Goal: Navigation & Orientation: Understand site structure

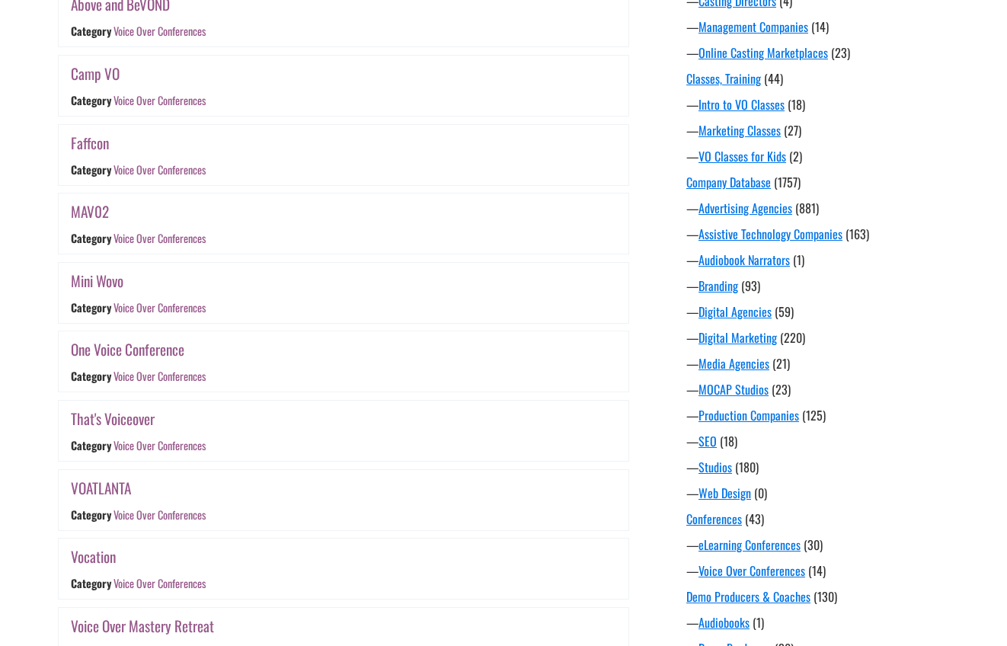
scroll to position [364, 0]
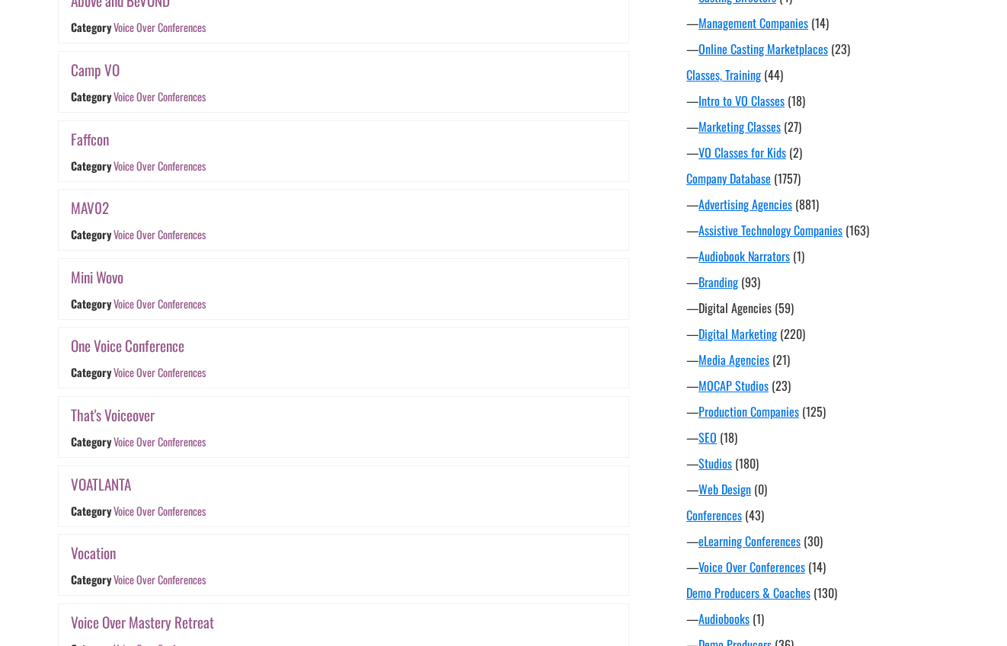
click at [745, 311] on link "Digital Agencies" at bounding box center [735, 308] width 73 height 18
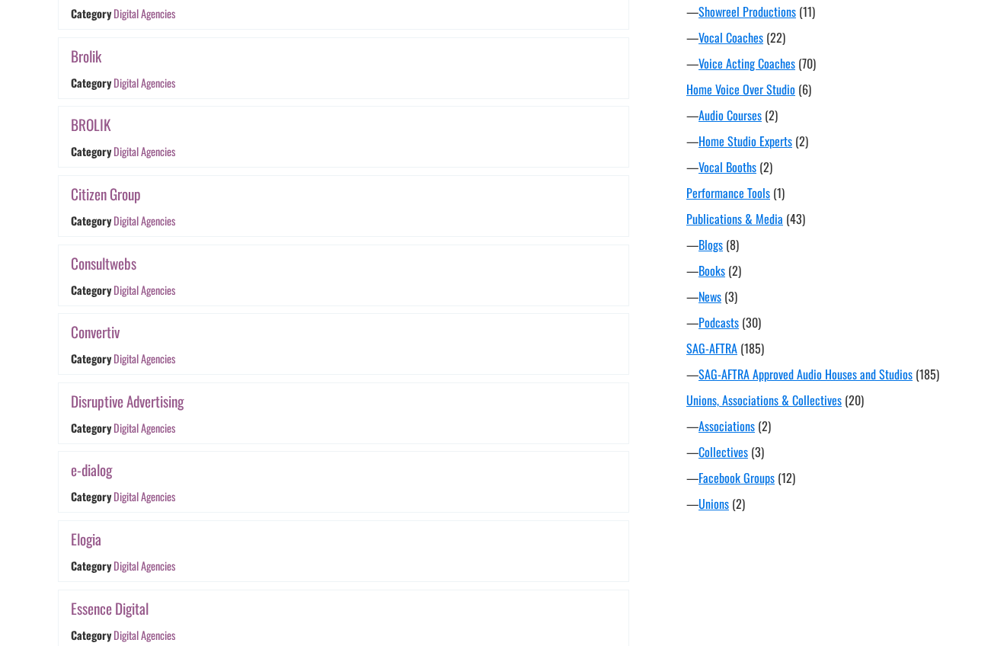
scroll to position [1020, 0]
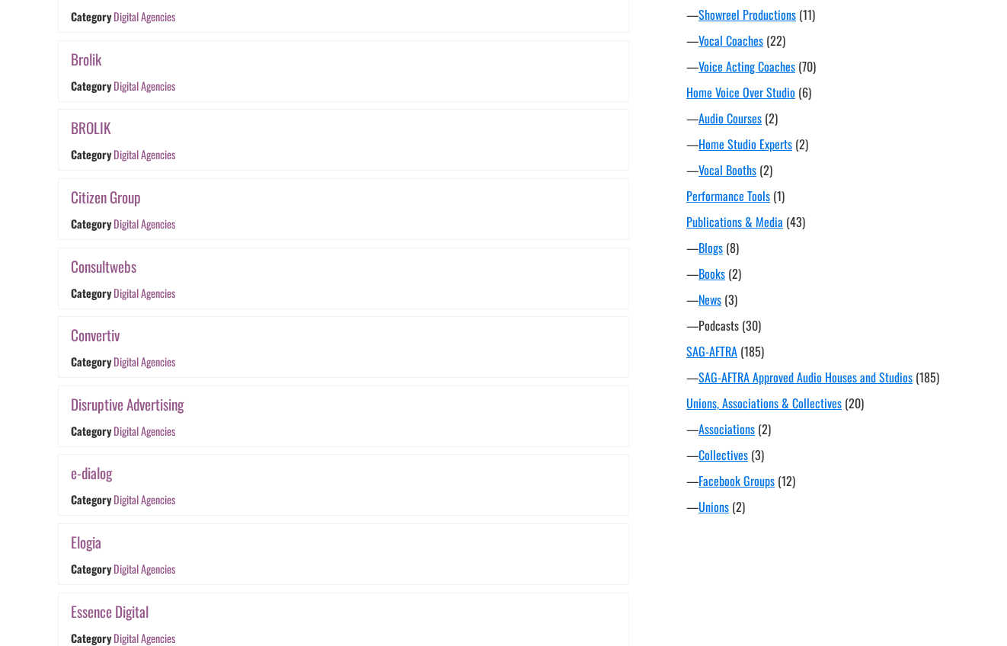
click at [728, 327] on link "Podcasts" at bounding box center [719, 325] width 40 height 18
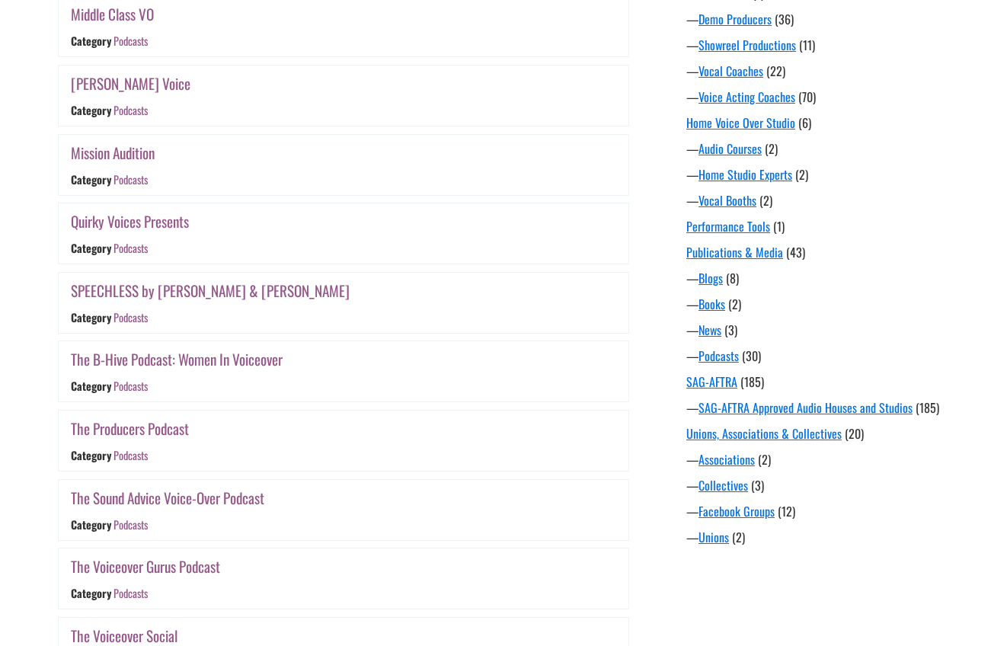
scroll to position [1010, 0]
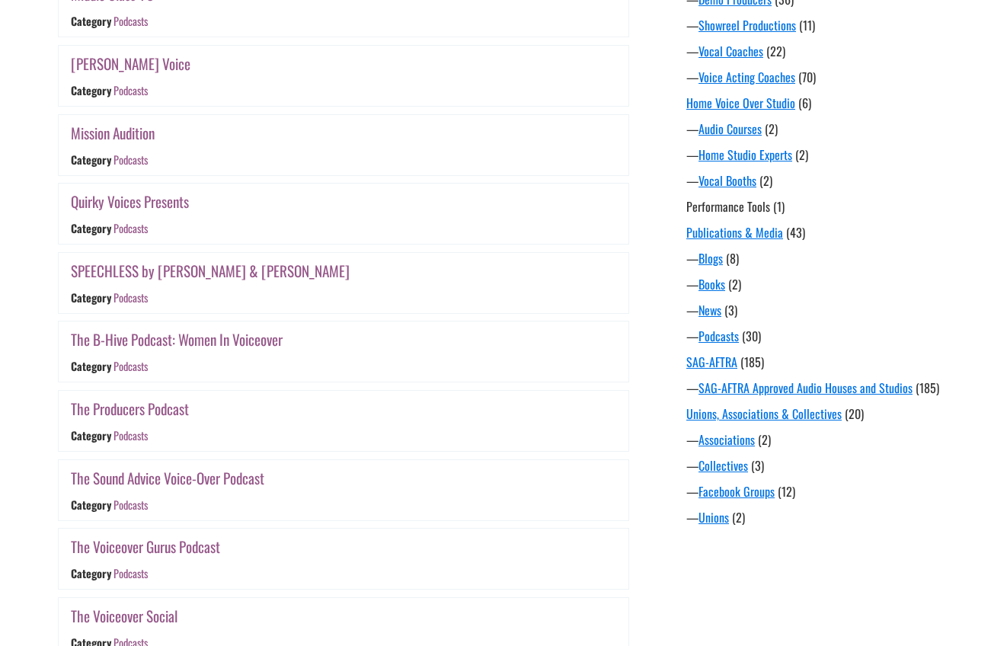
click at [747, 203] on link "Performance Tools" at bounding box center [728, 206] width 84 height 18
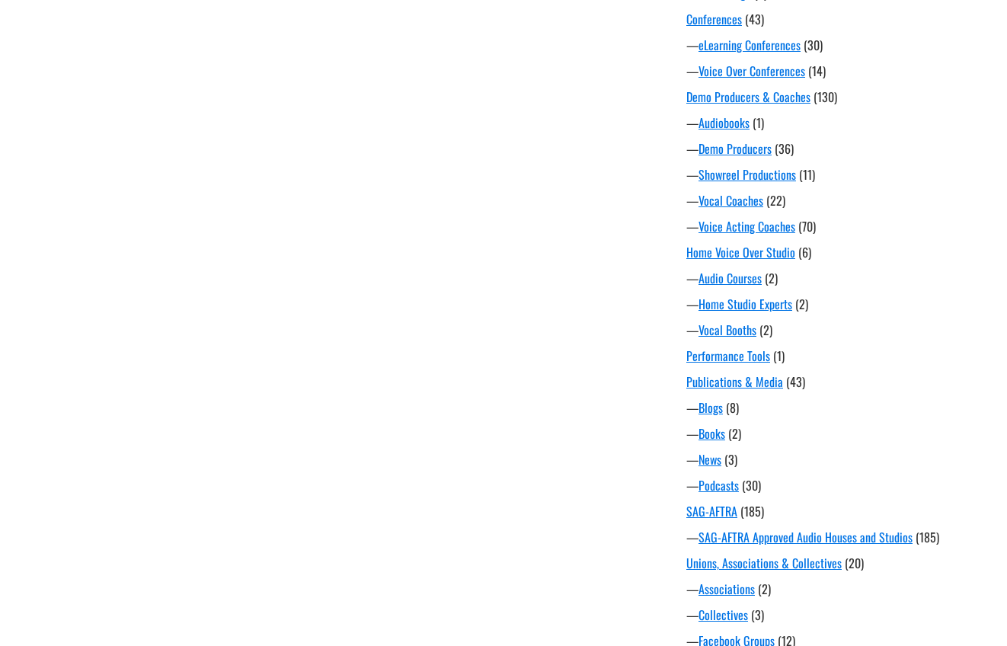
scroll to position [992, 0]
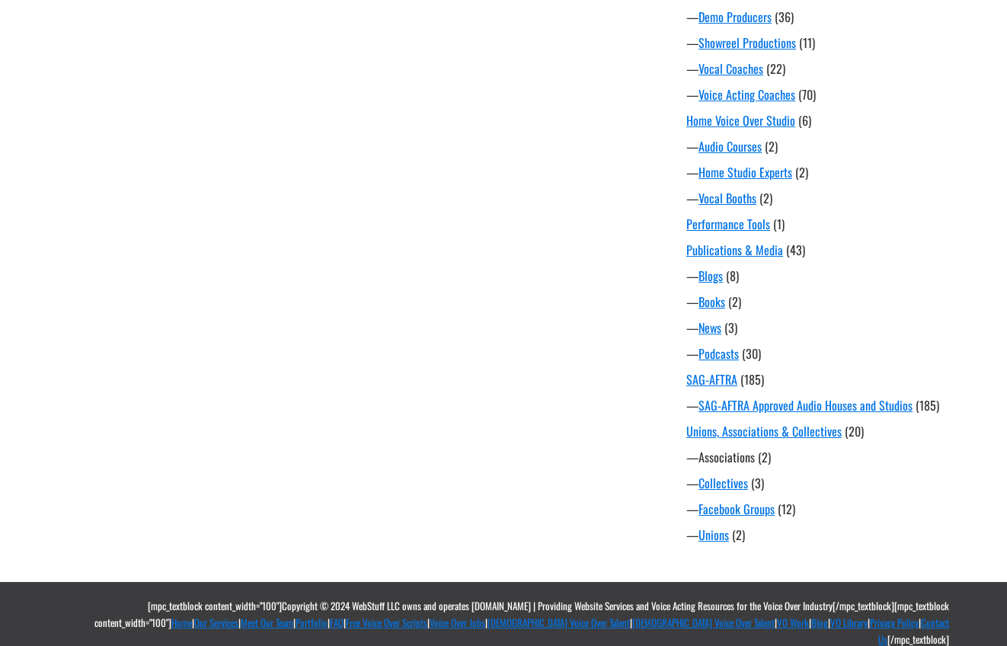
click at [739, 455] on link "Associations" at bounding box center [727, 457] width 56 height 18
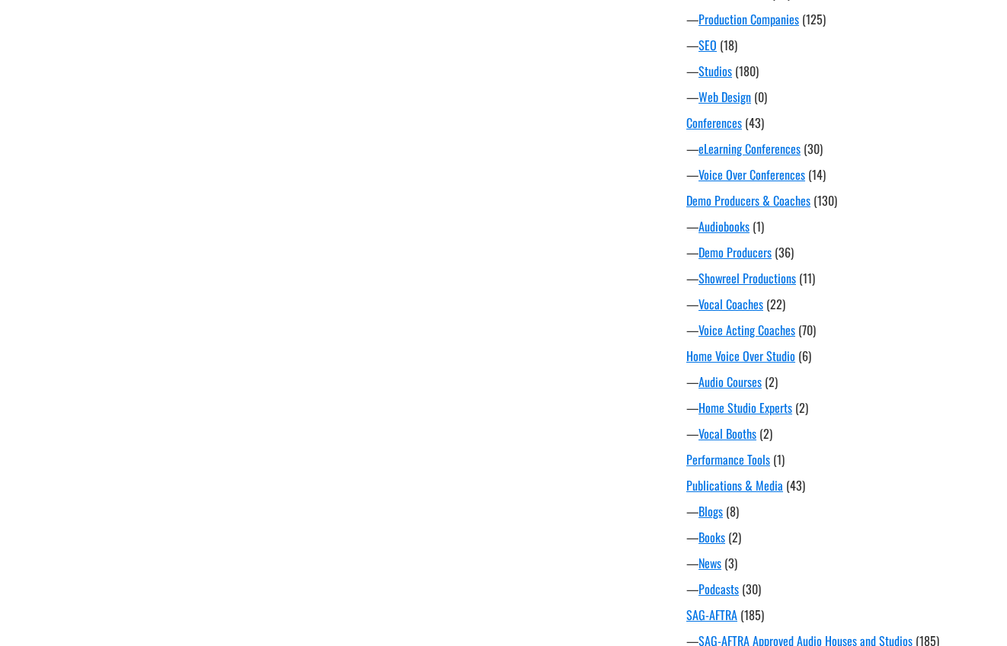
scroll to position [992, 0]
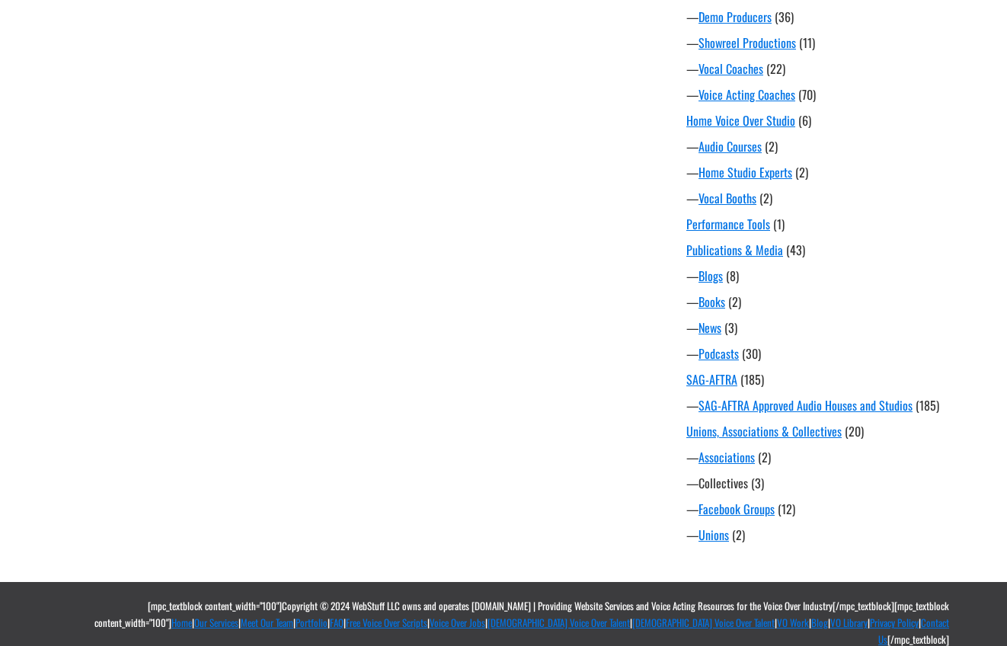
click at [733, 485] on link "Collectives" at bounding box center [724, 483] width 50 height 18
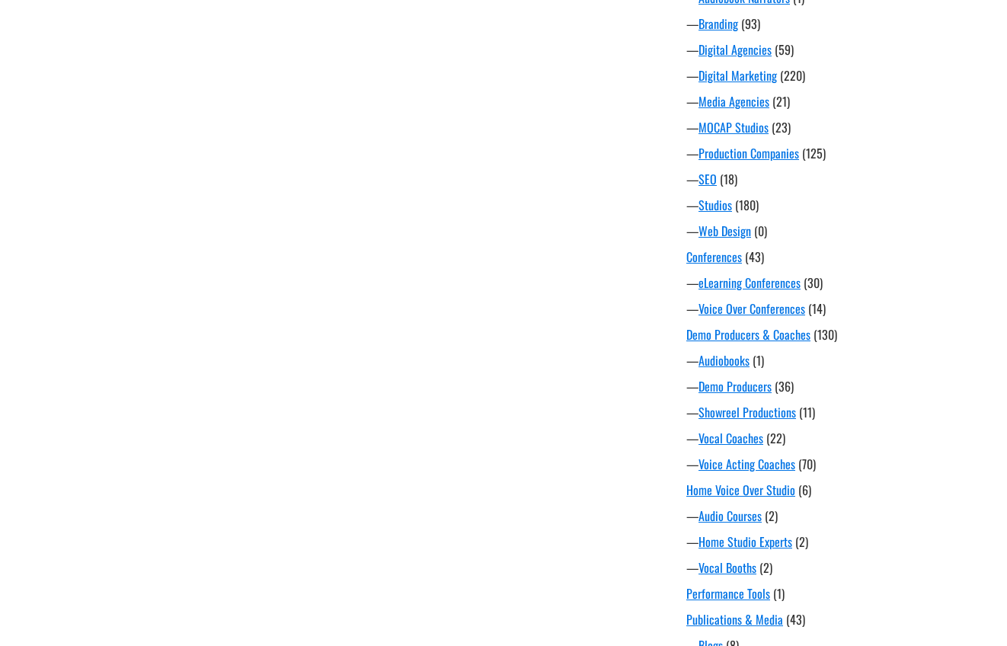
scroll to position [992, 0]
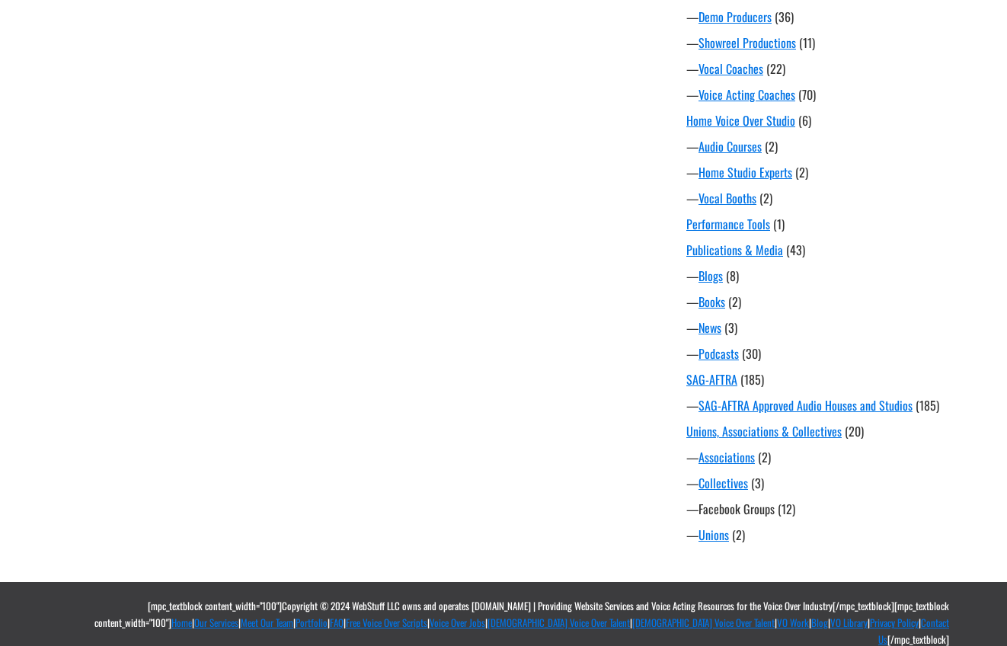
click at [737, 507] on link "Facebook Groups" at bounding box center [737, 509] width 76 height 18
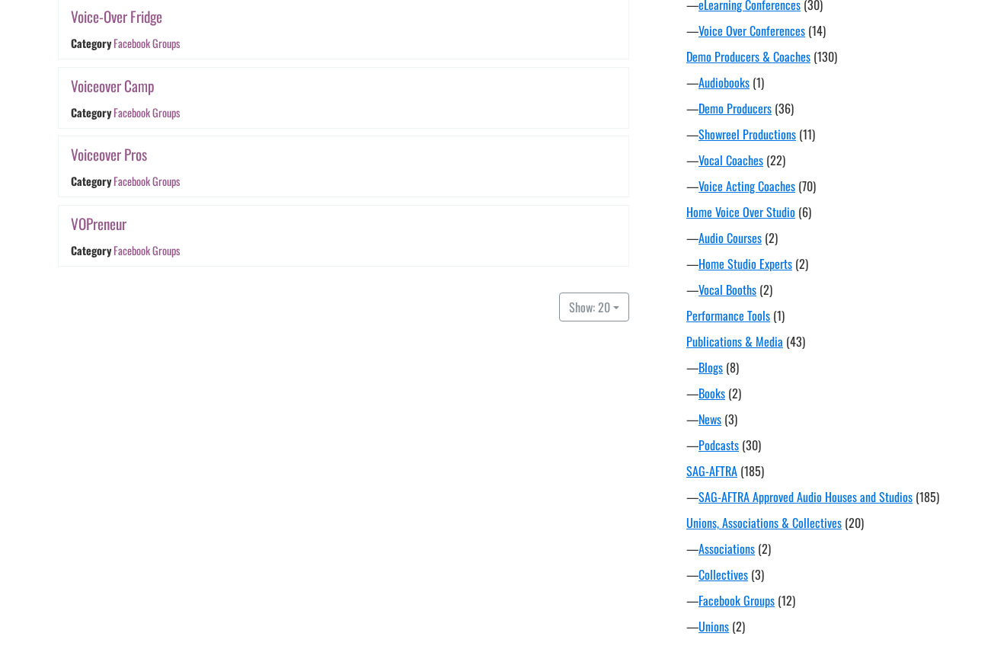
scroll to position [992, 0]
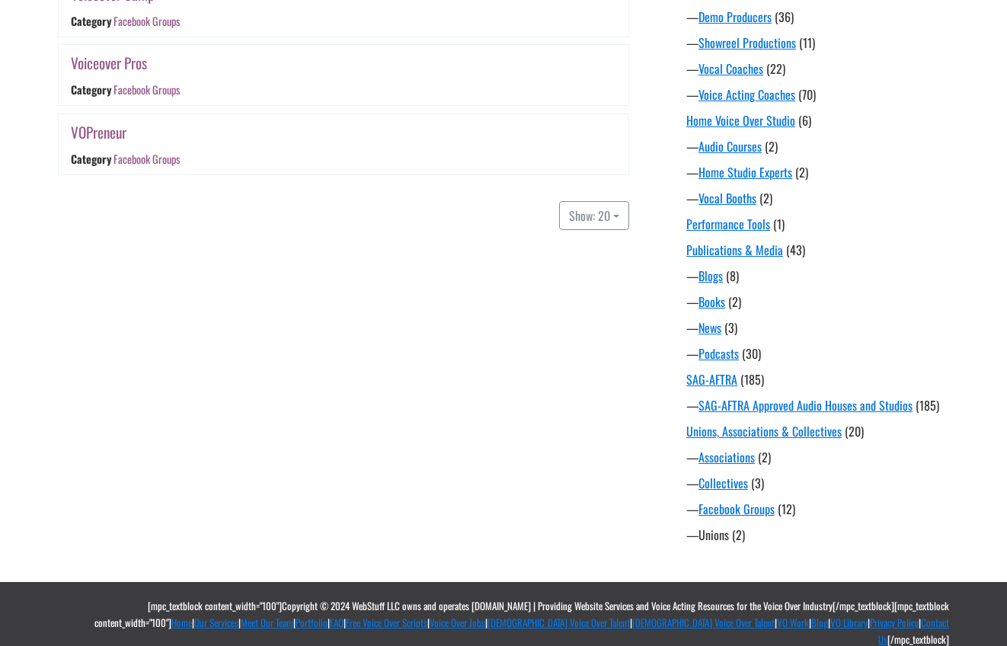
click at [721, 537] on link "Unions" at bounding box center [714, 535] width 30 height 18
